Goal: Task Accomplishment & Management: Manage account settings

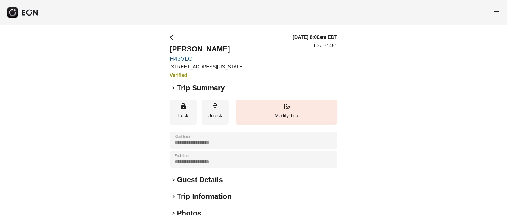
click at [184, 60] on link "H43VLG" at bounding box center [207, 58] width 74 height 7
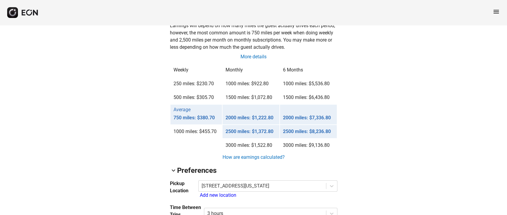
scroll to position [583, 0]
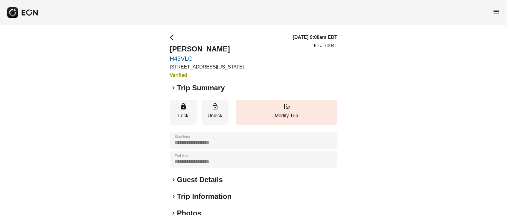
click at [166, 41] on div "**********" at bounding box center [253, 162] width 507 height 274
click at [169, 37] on div "**********" at bounding box center [253, 162] width 507 height 274
click at [171, 35] on span "arrow_back_ios" at bounding box center [173, 37] width 7 height 7
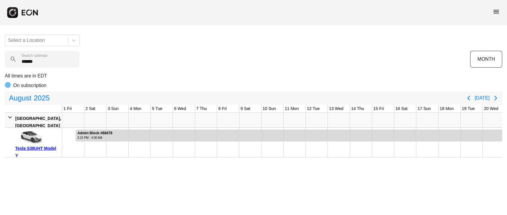
scroll to position [0, 246]
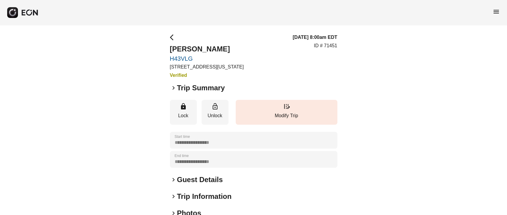
click at [331, 44] on p "ID # 71451" at bounding box center [325, 45] width 23 height 7
copy p "71451"
click at [178, 60] on link "H43VLG" at bounding box center [207, 58] width 74 height 7
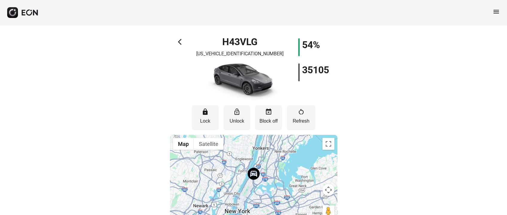
click at [184, 39] on span "arrow_back_ios" at bounding box center [181, 41] width 7 height 7
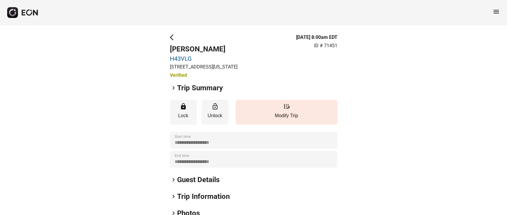
click at [330, 49] on p "ID # 71451" at bounding box center [325, 45] width 23 height 7
copy p "71451"
